Goal: Information Seeking & Learning: Learn about a topic

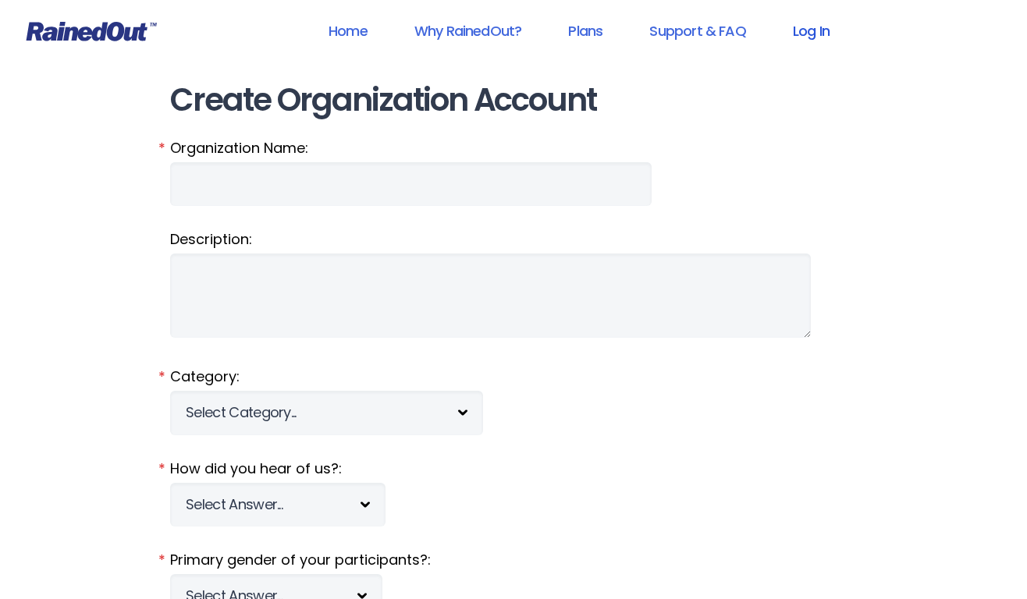
click at [794, 24] on link "Log In" at bounding box center [811, 30] width 77 height 35
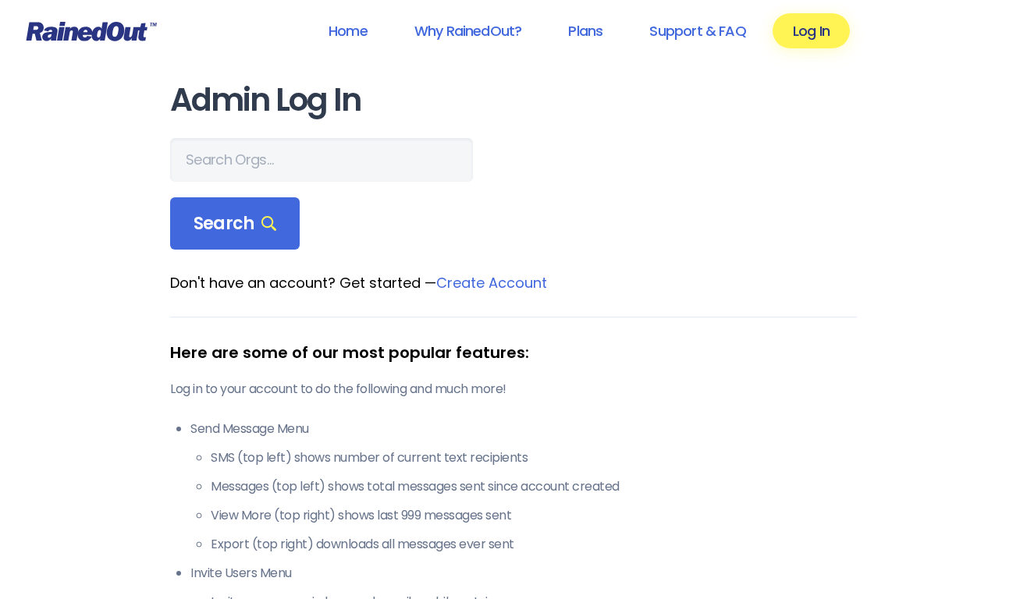
scroll to position [19, 0]
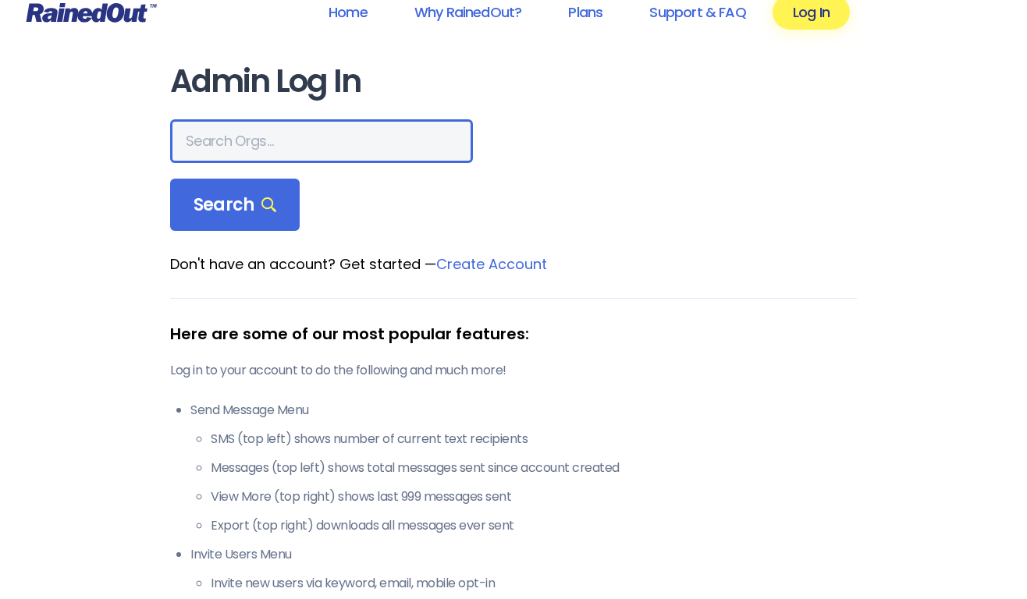
click at [336, 157] on input "text" at bounding box center [321, 141] width 303 height 44
type input "PGSL"
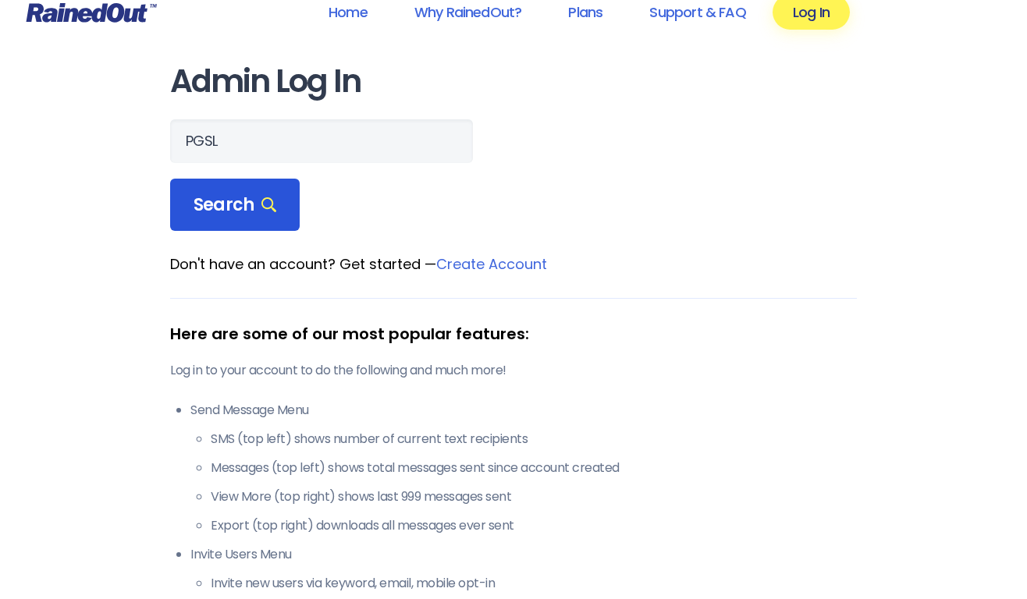
click at [210, 211] on span "Search" at bounding box center [235, 205] width 83 height 22
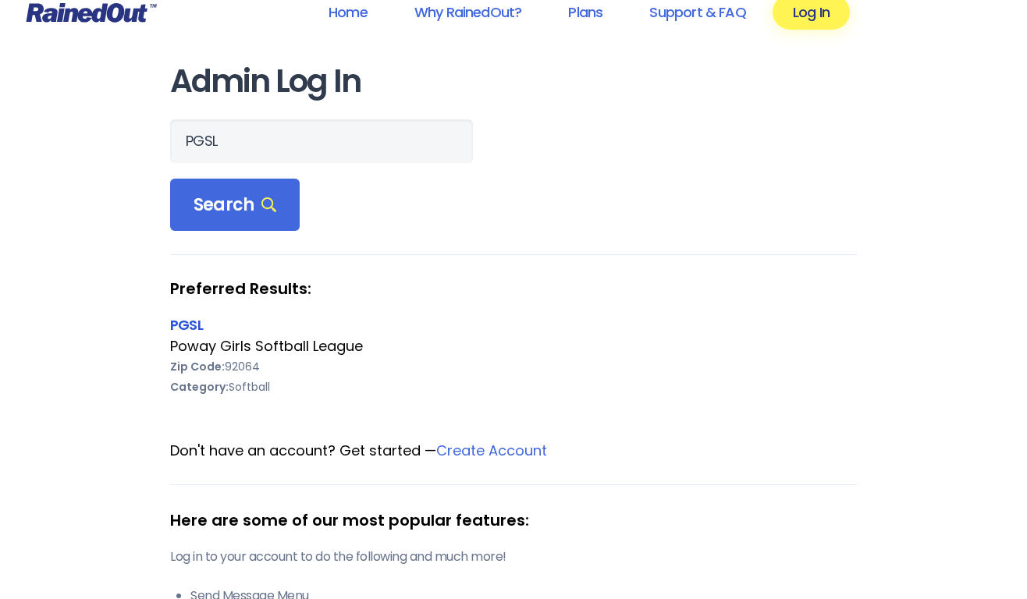
click at [196, 327] on link "PGSL" at bounding box center [186, 325] width 33 height 20
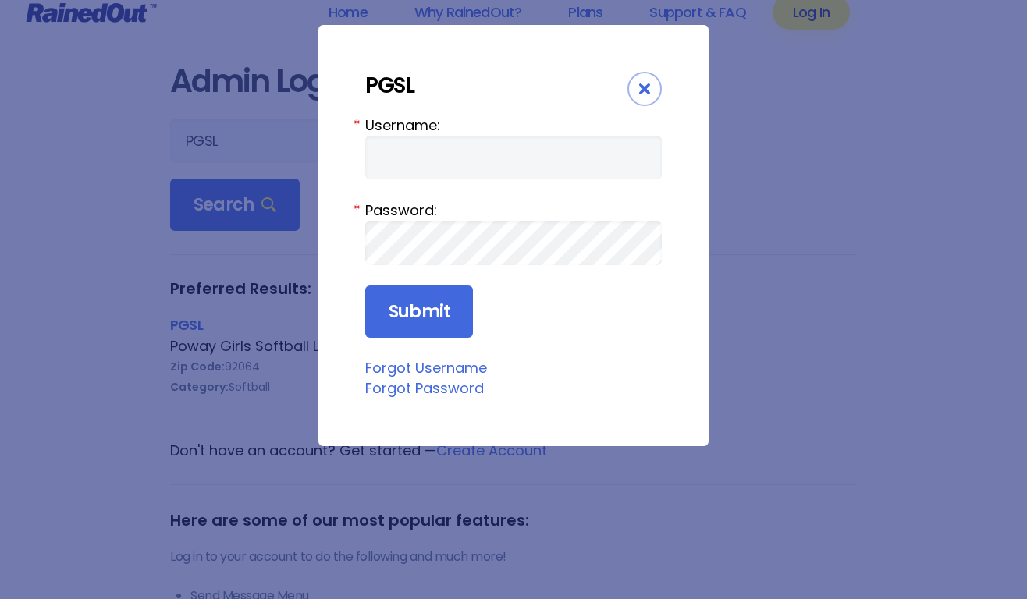
click at [507, 322] on fieldset "Submit" at bounding box center [513, 312] width 297 height 53
click at [442, 371] on link "Forgot Username" at bounding box center [426, 368] width 122 height 20
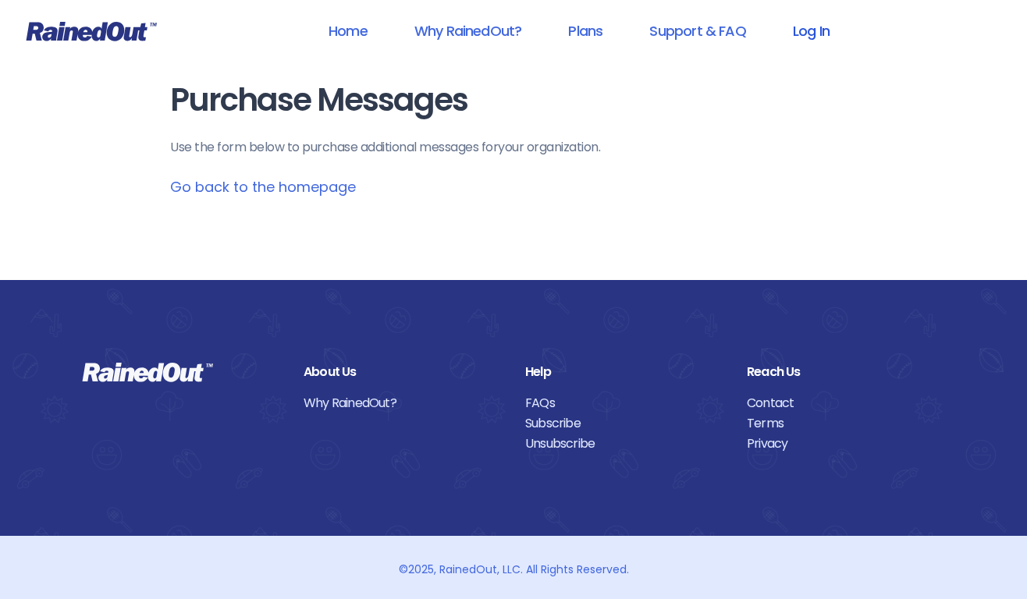
click at [812, 29] on link "Log In" at bounding box center [811, 30] width 77 height 35
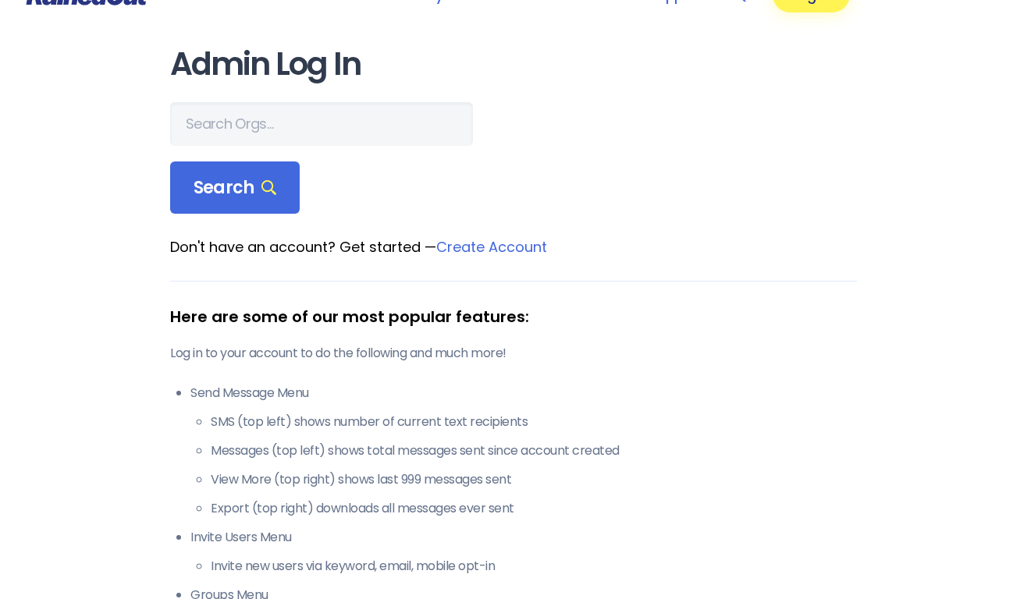
scroll to position [51, 0]
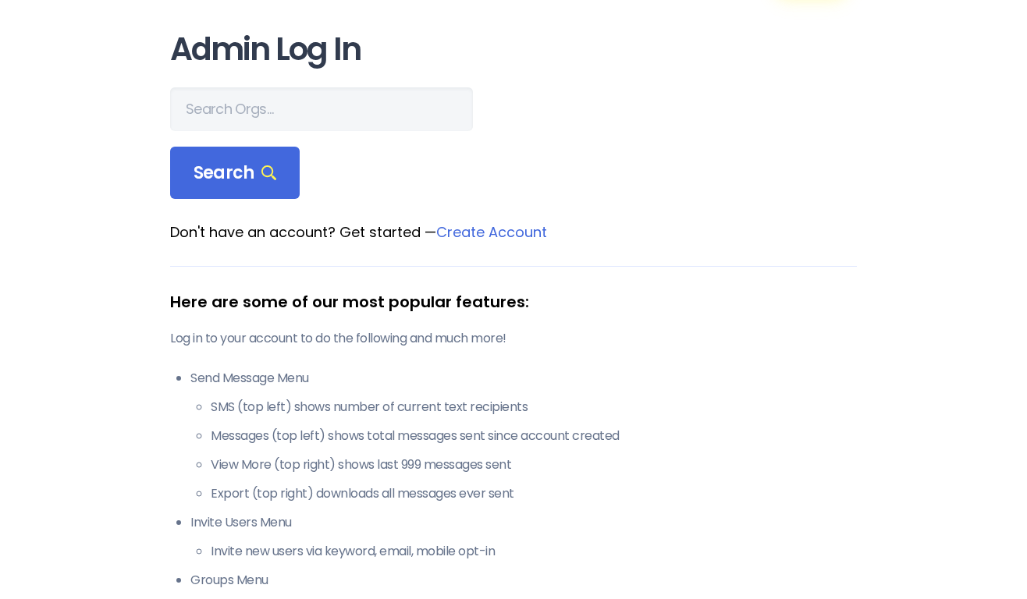
click at [467, 238] on link "Create Account" at bounding box center [491, 232] width 111 height 20
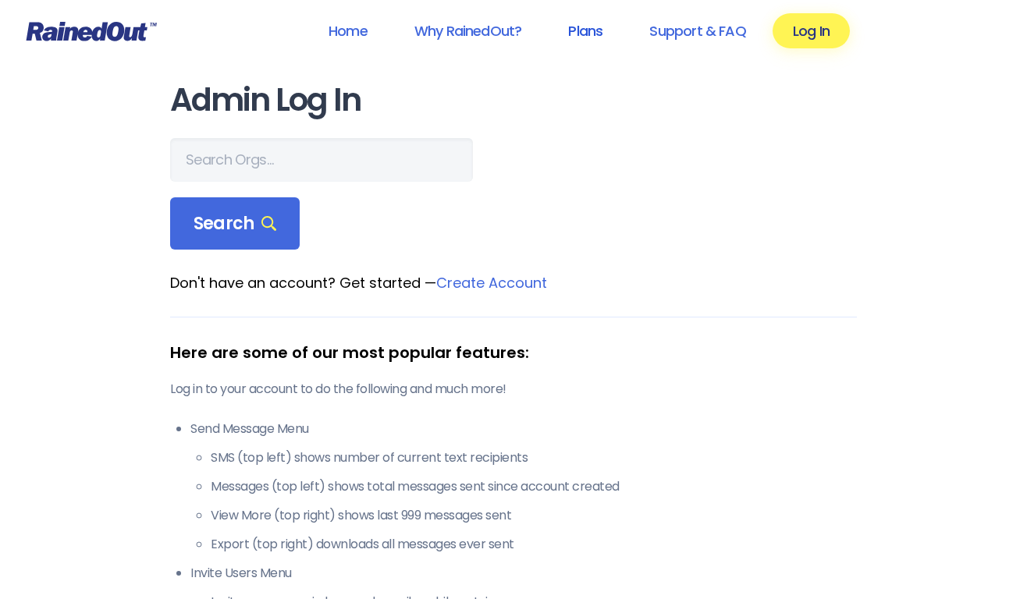
click at [599, 31] on link "Plans" at bounding box center [585, 30] width 75 height 35
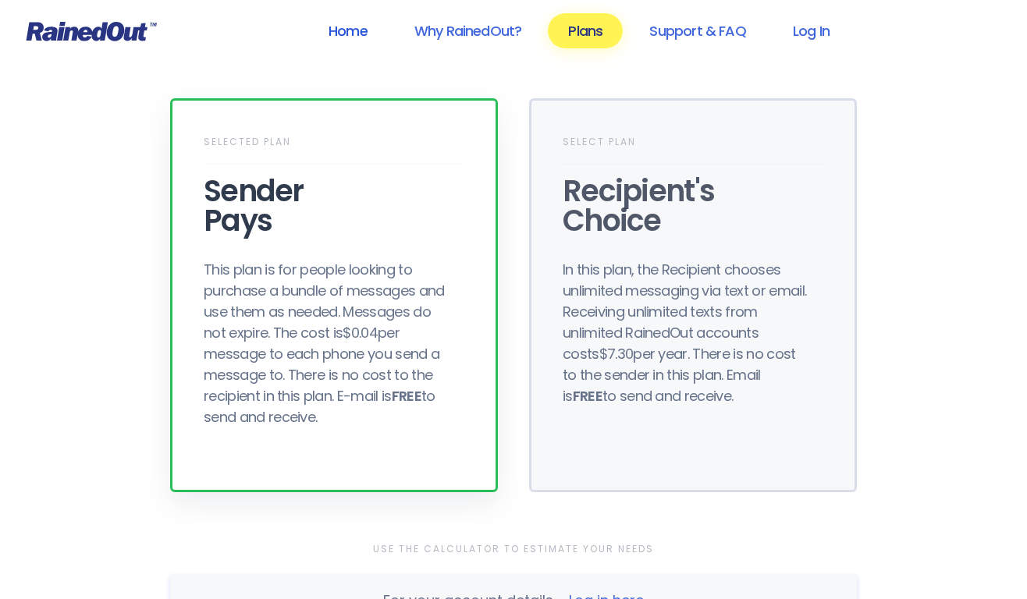
click at [371, 38] on link "Home" at bounding box center [348, 30] width 80 height 35
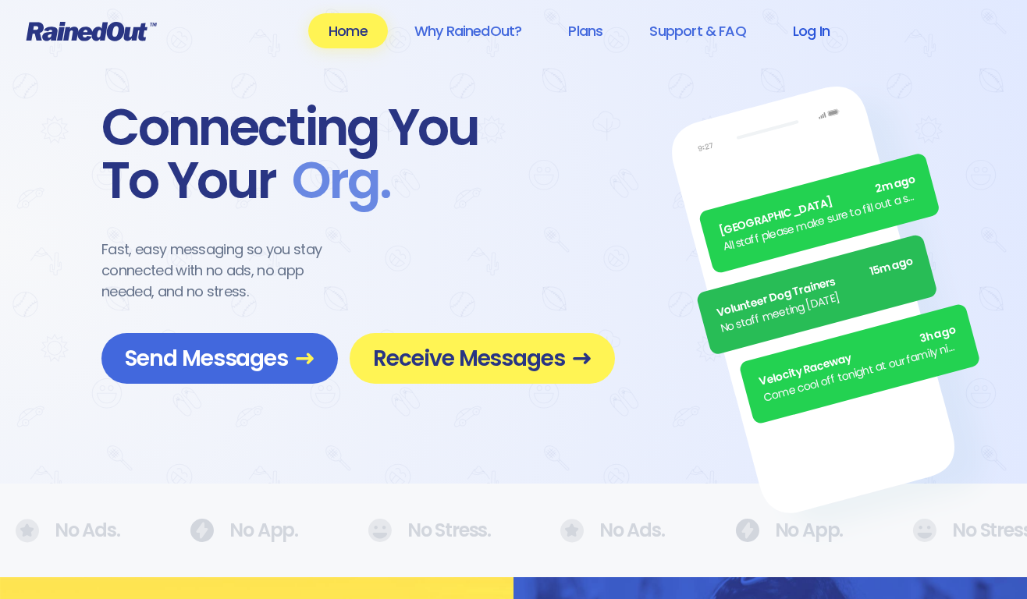
click at [803, 30] on link "Log In" at bounding box center [811, 30] width 77 height 35
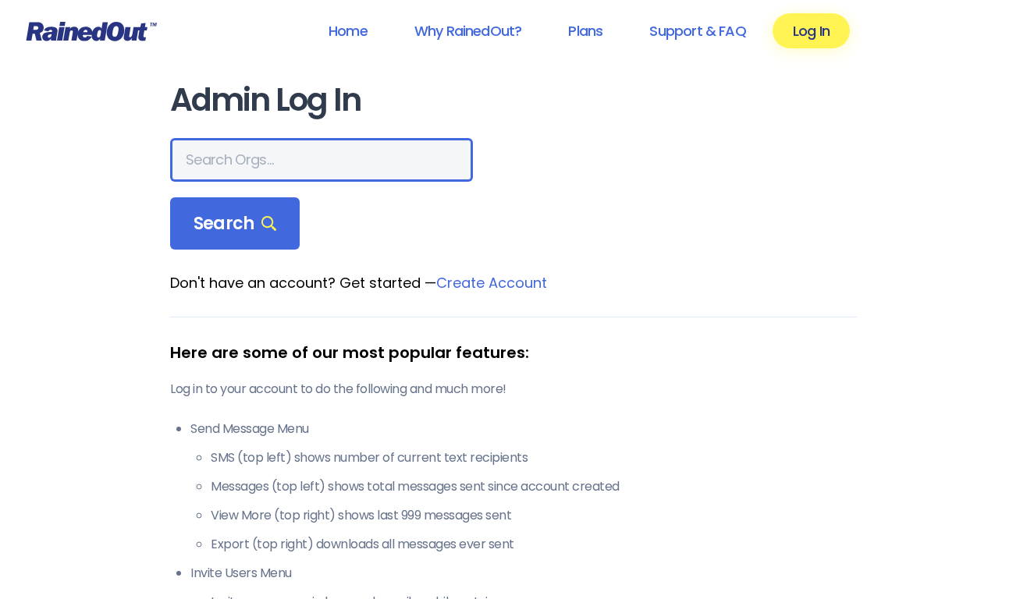
click at [400, 154] on input "text" at bounding box center [321, 160] width 303 height 44
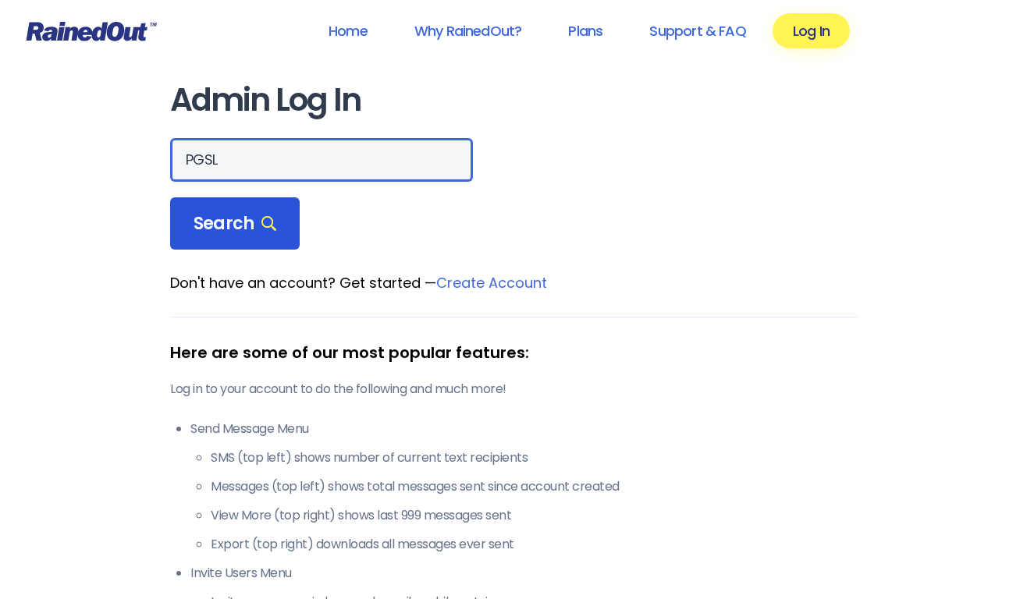
type input "PGSL"
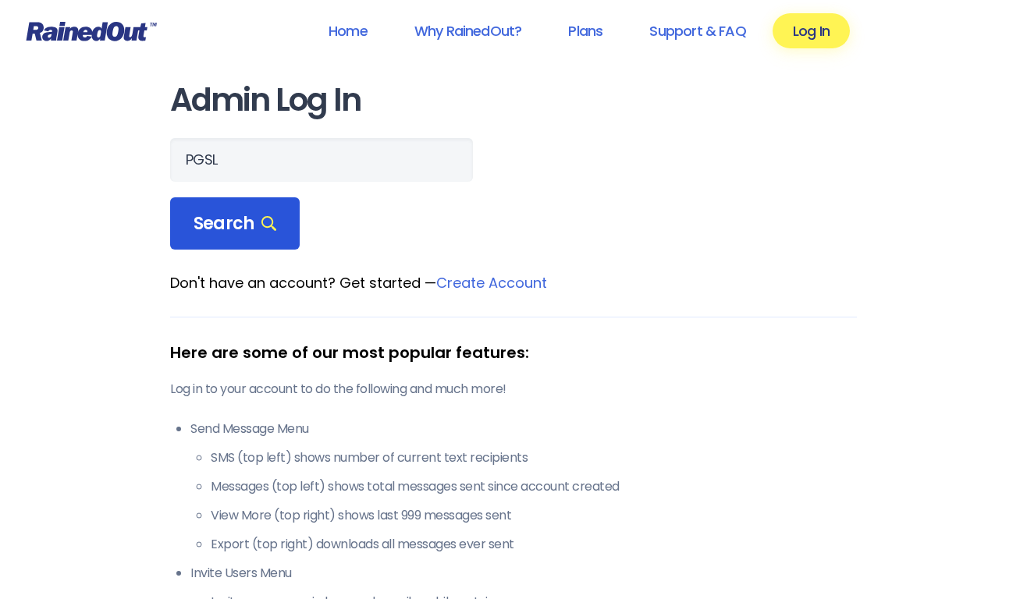
click at [215, 218] on span "Search" at bounding box center [235, 224] width 83 height 22
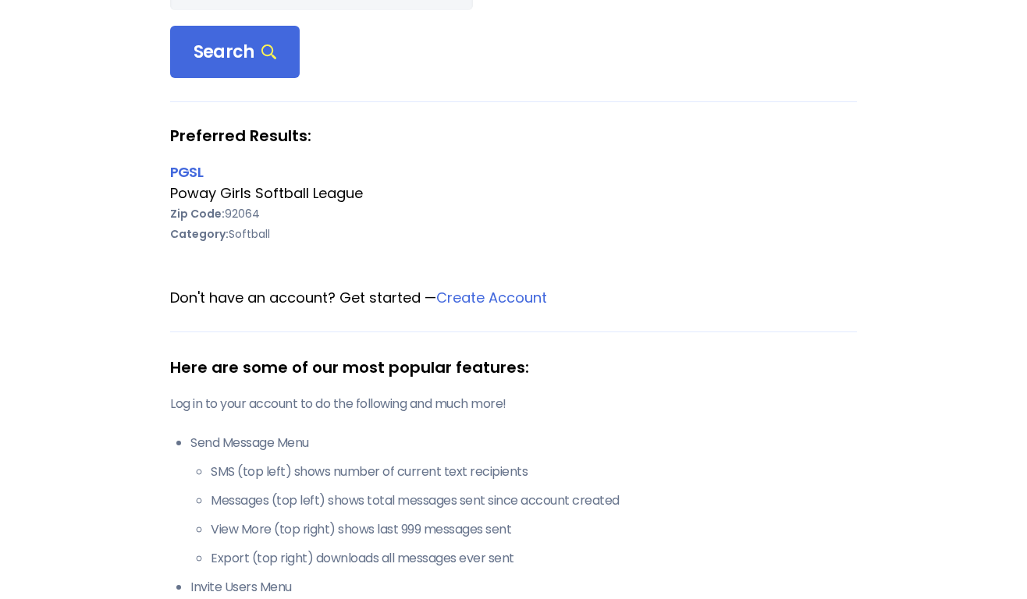
scroll to position [144, 0]
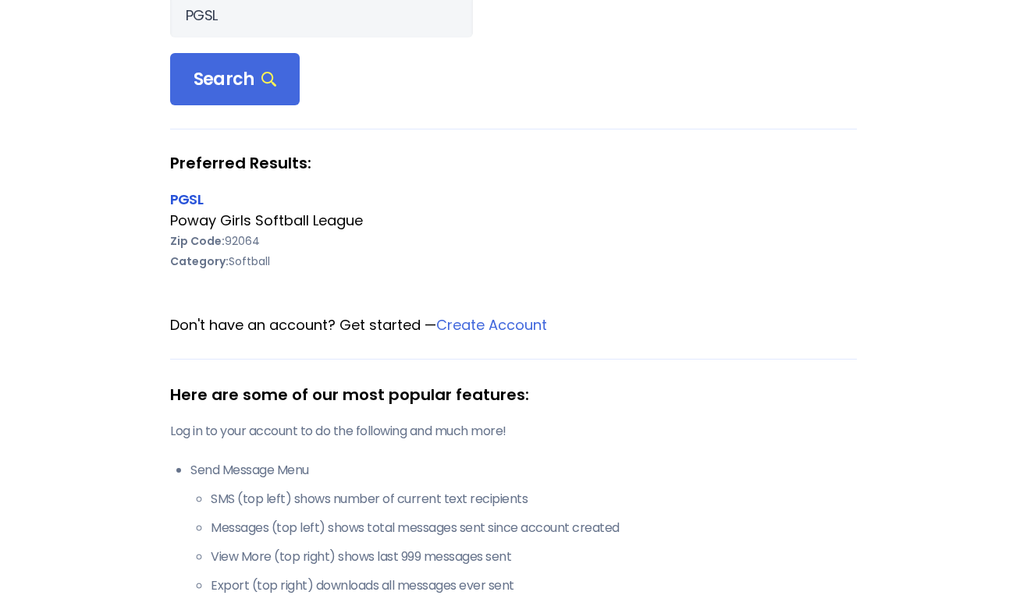
click at [193, 196] on link "PGSL" at bounding box center [186, 200] width 33 height 20
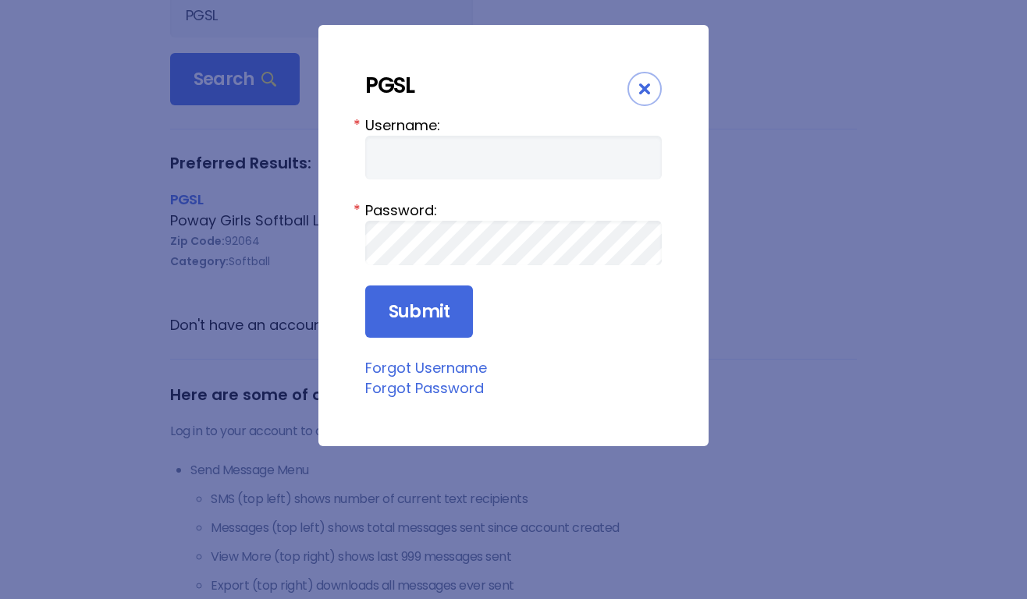
click at [650, 80] on div "Close" at bounding box center [644, 89] width 34 height 34
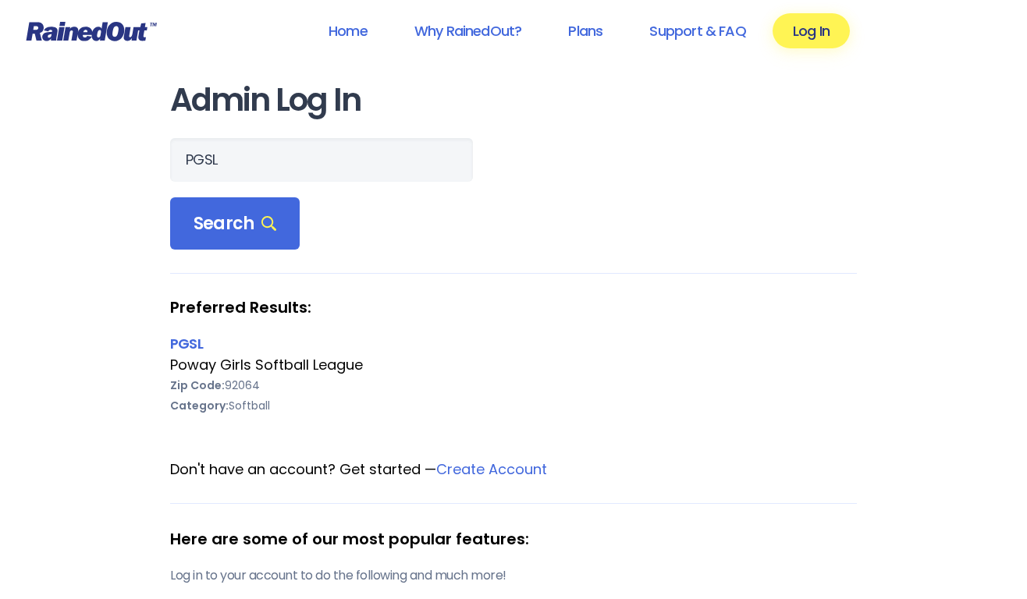
scroll to position [0, 0]
click at [117, 47] on header "Home Why RainedOut? Plans Support & FAQ Log In" at bounding box center [513, 31] width 1027 height 62
click at [123, 32] on icon at bounding box center [92, 32] width 130 height 20
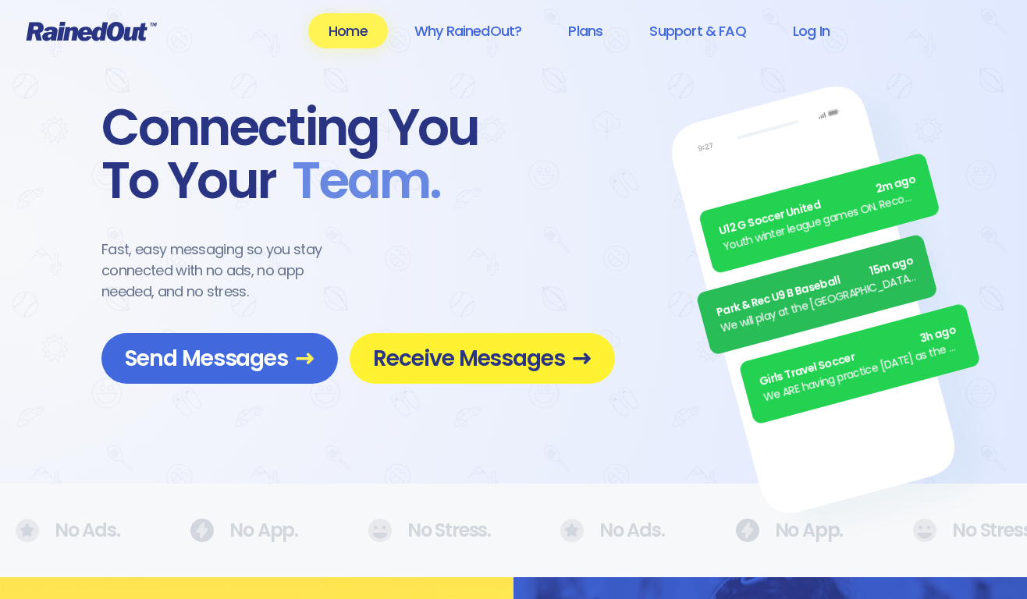
click at [412, 351] on span "Receive Messages" at bounding box center [482, 358] width 218 height 27
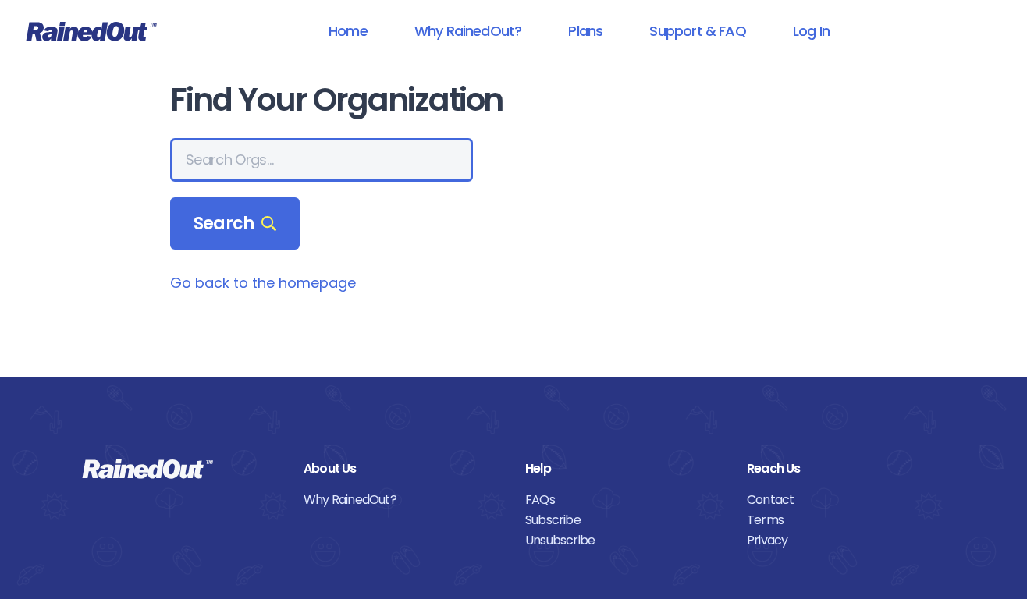
click at [321, 160] on input "text" at bounding box center [321, 160] width 303 height 44
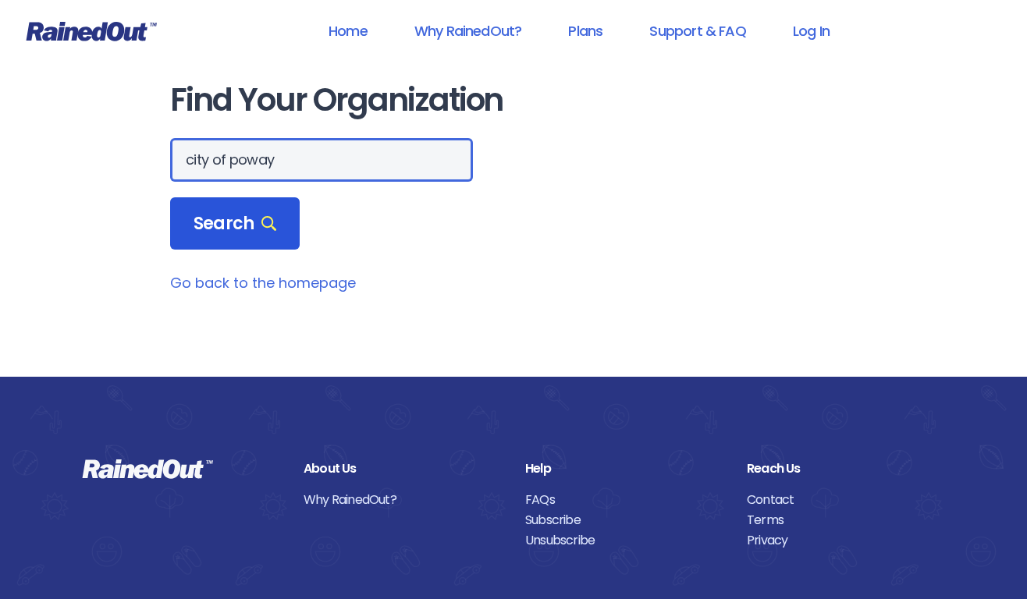
type input "city of [GEOGRAPHIC_DATA]"
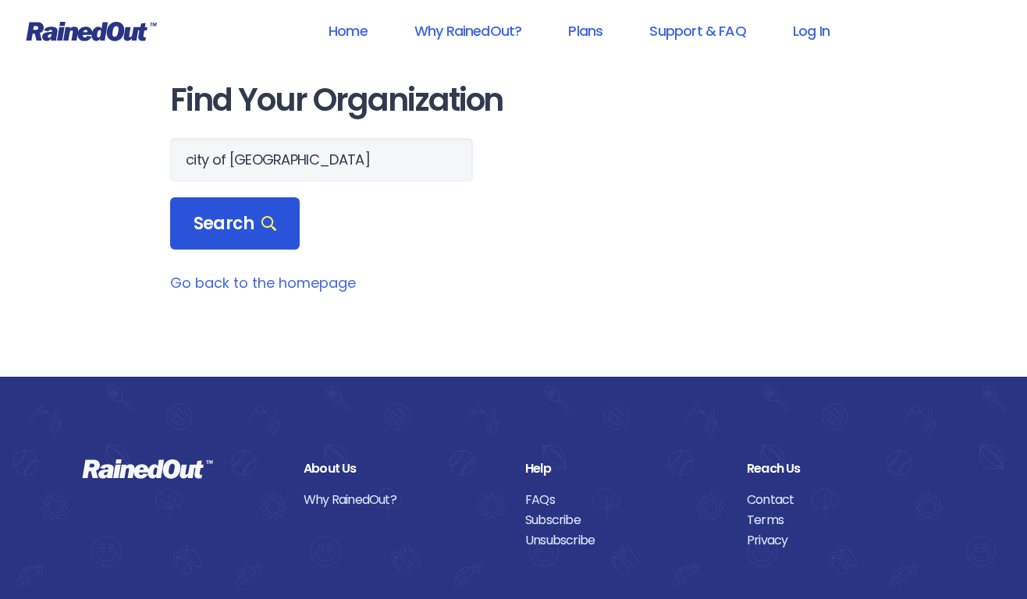
drag, startPoint x: 273, startPoint y: 218, endPoint x: 244, endPoint y: 227, distance: 30.4
click at [244, 227] on span "Search" at bounding box center [235, 224] width 83 height 22
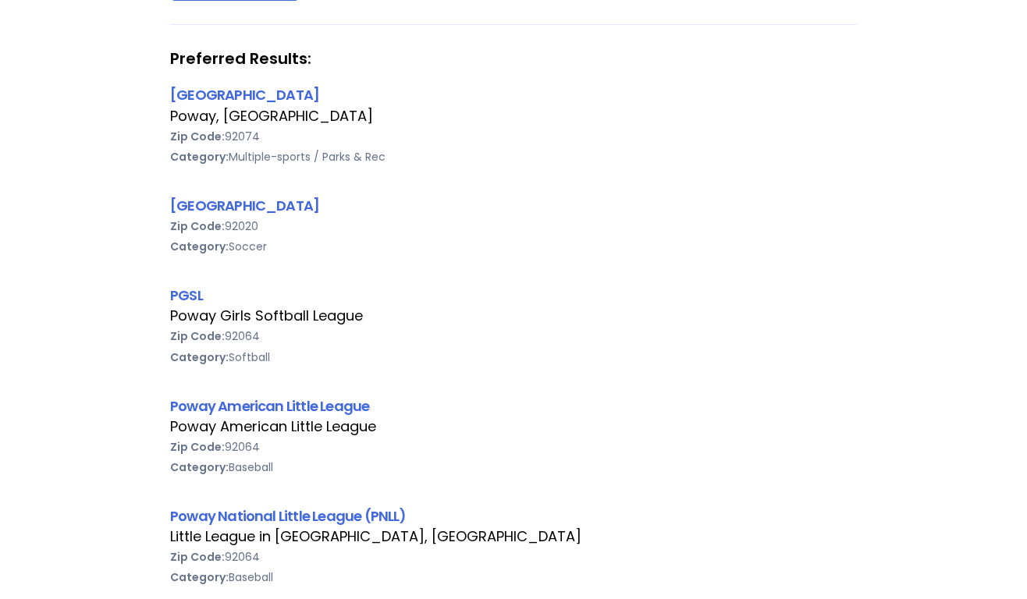
scroll to position [253, 0]
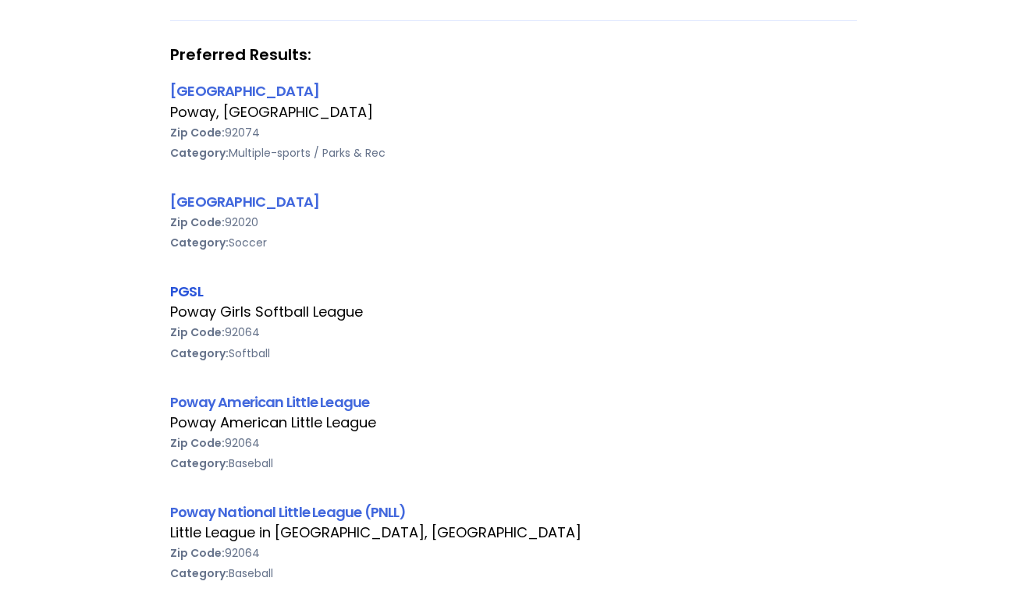
click at [198, 290] on link "PGSL" at bounding box center [186, 292] width 33 height 20
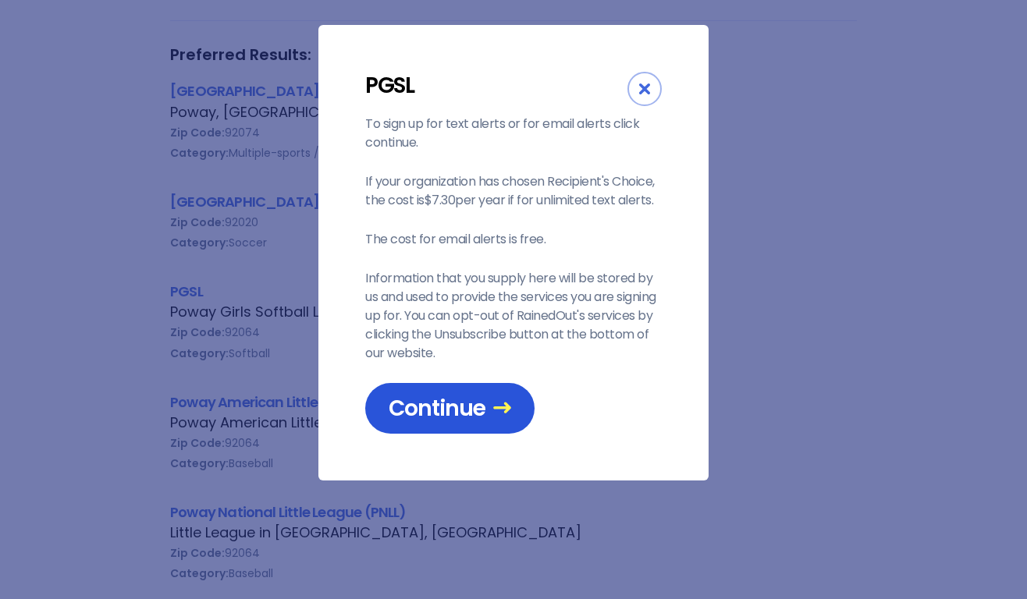
click at [478, 396] on span "Continue" at bounding box center [450, 408] width 123 height 27
